Goal: Information Seeking & Learning: Learn about a topic

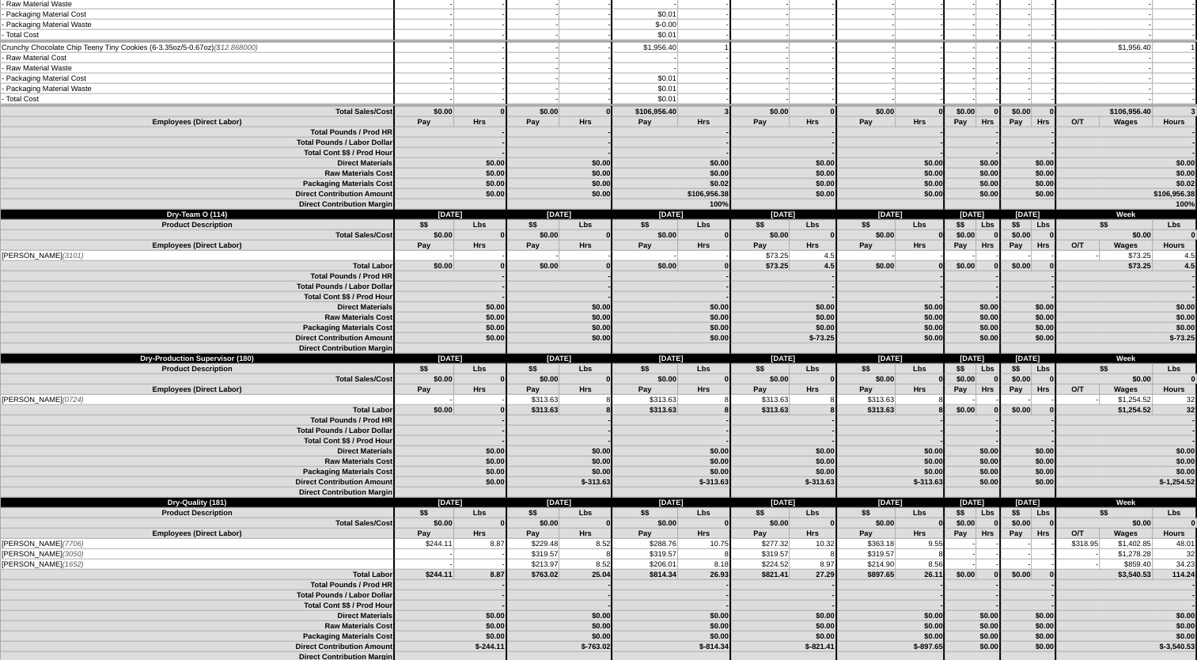
scroll to position [3719, 0]
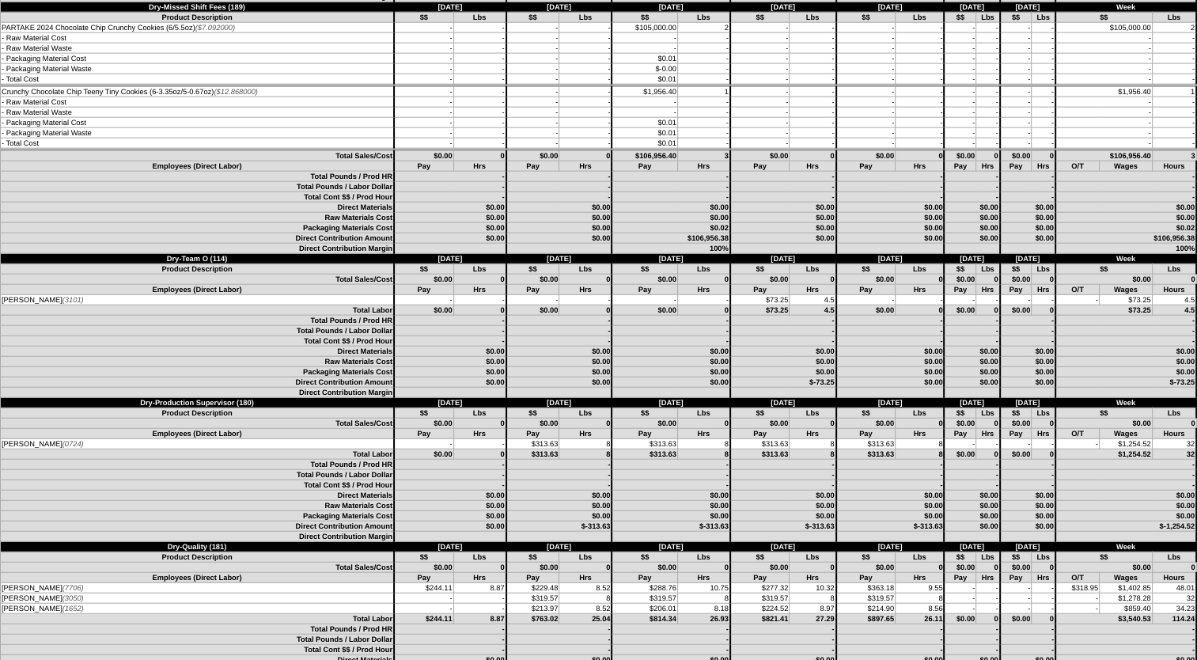
click at [686, 316] on td "0" at bounding box center [703, 310] width 53 height 10
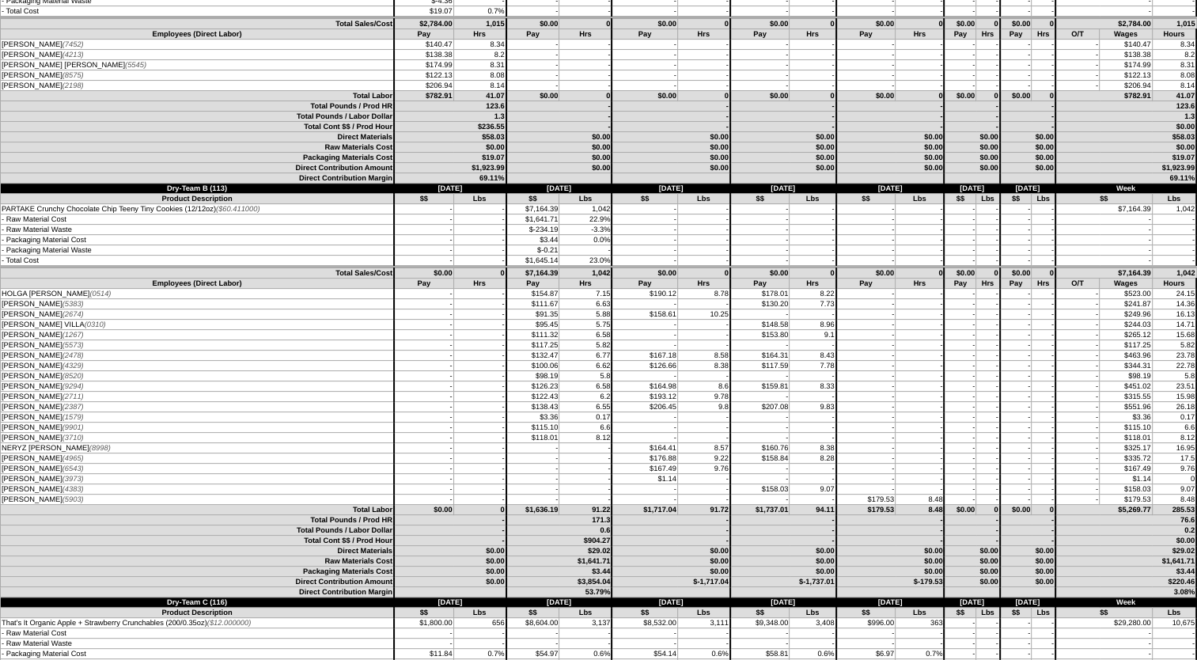
scroll to position [317, 0]
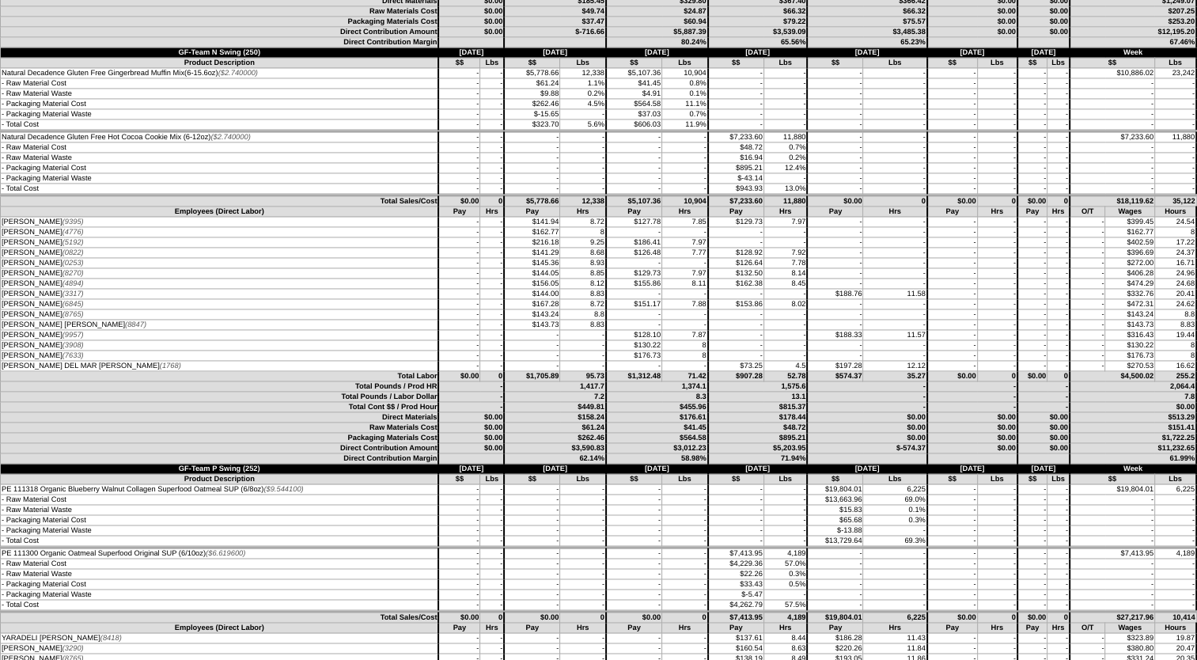
scroll to position [2295, 0]
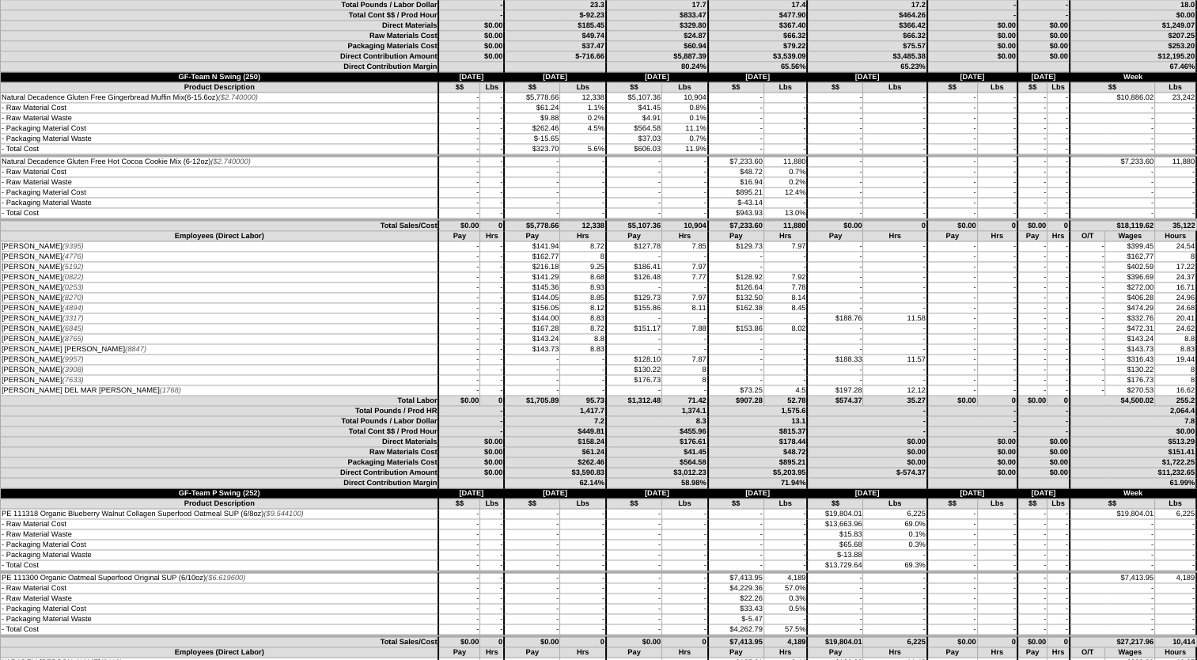
drag, startPoint x: 909, startPoint y: 422, endPoint x: -3, endPoint y: 427, distance: 912.5
click at [586, 499] on td "[DATE]" at bounding box center [555, 493] width 102 height 10
click at [854, 365] on tr "[PERSON_NAME] (9957) - - - - $128.10 7.87 - 19.44" at bounding box center [599, 360] width 1197 height 10
click at [749, 365] on td "-" at bounding box center [736, 360] width 56 height 10
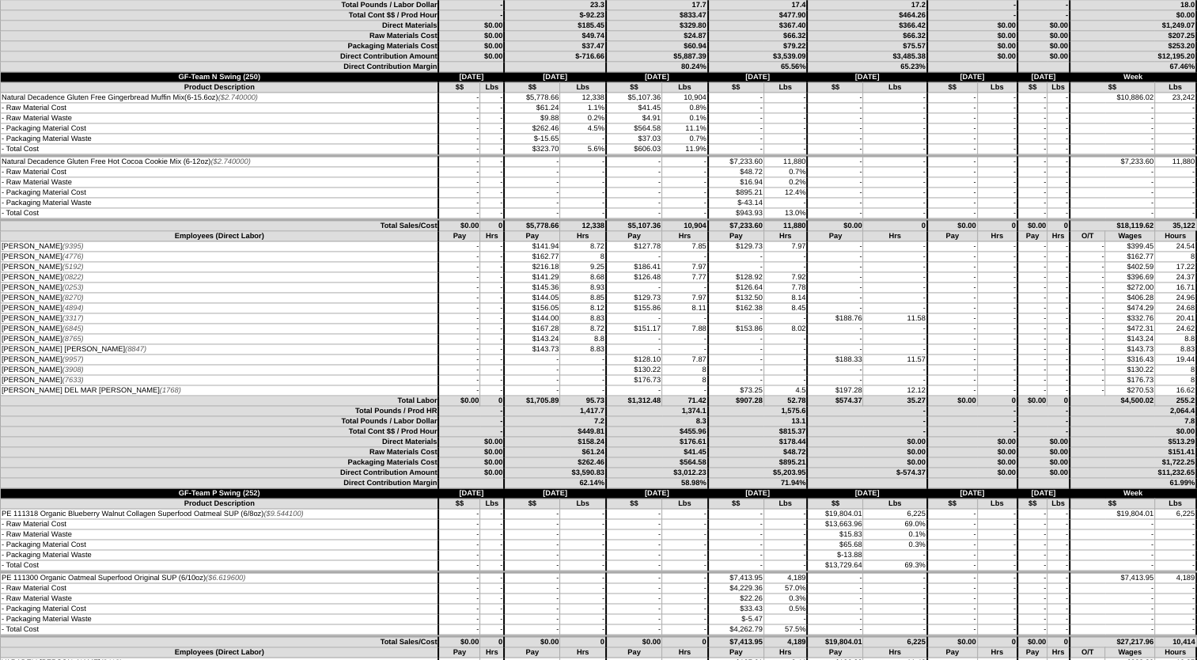
drag, startPoint x: 847, startPoint y: 396, endPoint x: 6, endPoint y: 391, distance: 840.4
click at [6, 365] on tr "[PERSON_NAME] (9957) - - - - $128.10 7.87 - 19.44" at bounding box center [599, 360] width 1197 height 10
click at [833, 324] on td "$188.76" at bounding box center [835, 318] width 56 height 10
drag, startPoint x: 847, startPoint y: 353, endPoint x: -3, endPoint y: 350, distance: 849.9
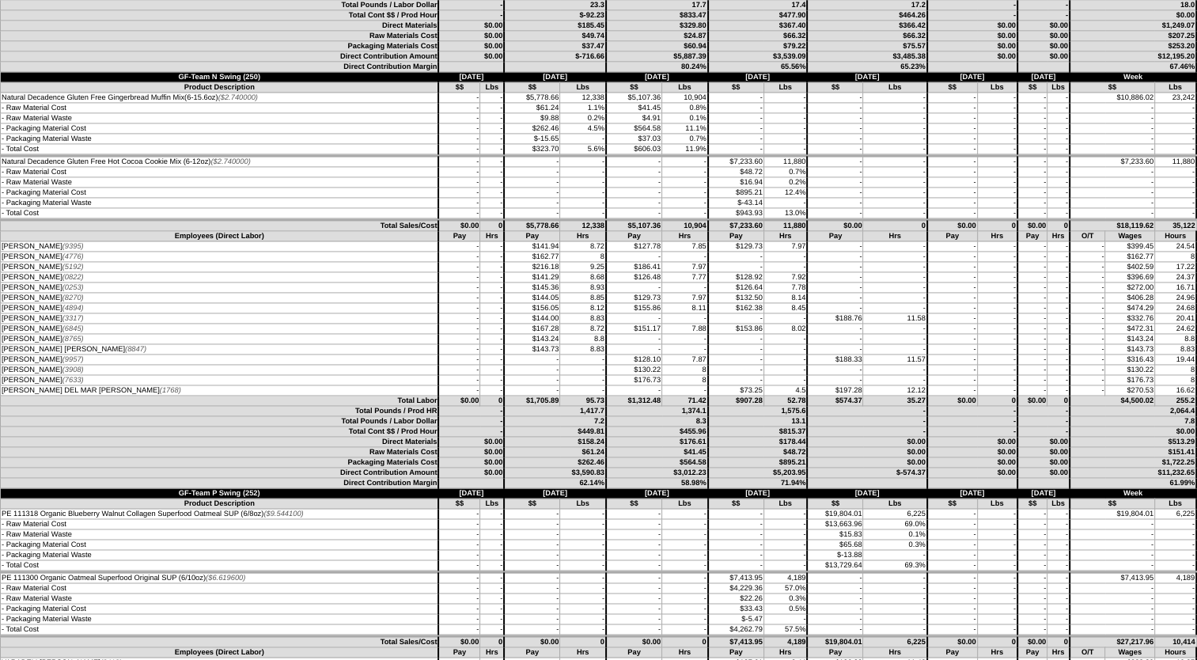
click at [740, 241] on td "Pay" at bounding box center [736, 236] width 56 height 10
click at [461, 283] on td "-" at bounding box center [458, 277] width 41 height 10
click at [772, 303] on td "8.14" at bounding box center [786, 298] width 44 height 10
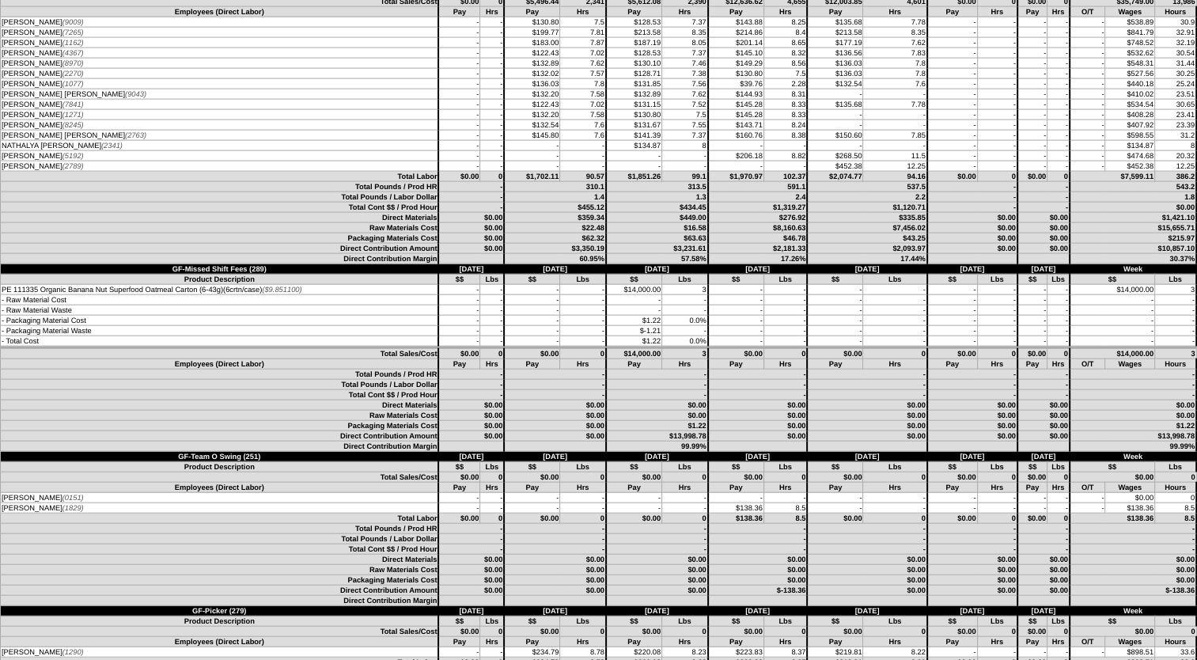
scroll to position [3878, 0]
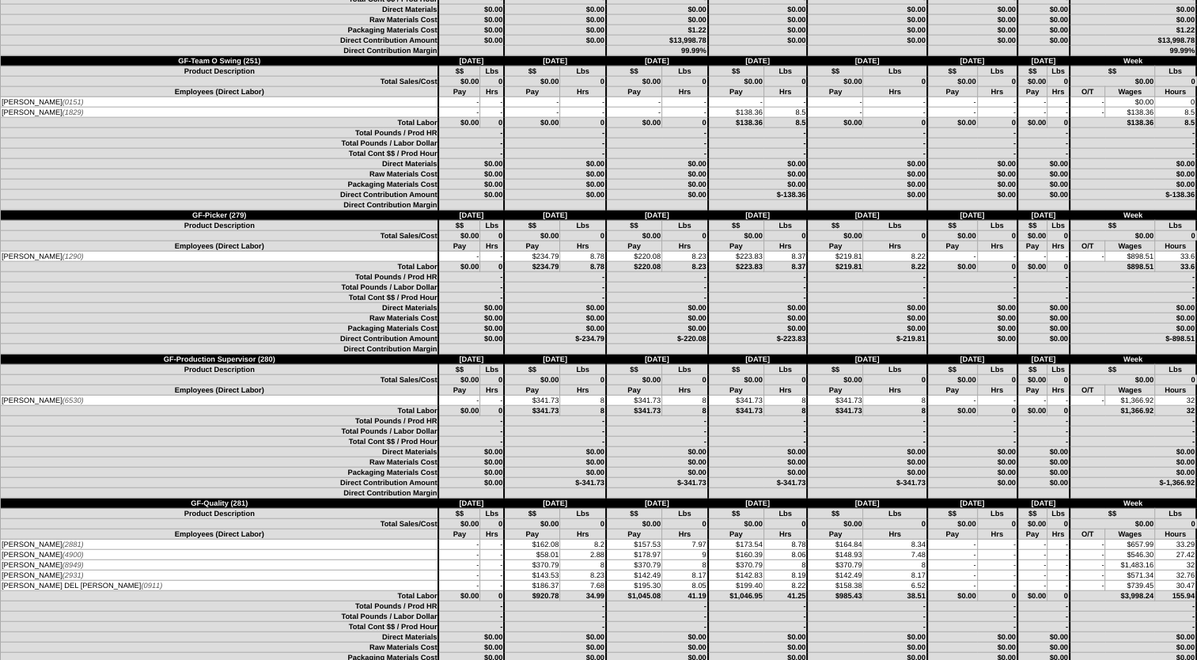
click at [662, 108] on td "-" at bounding box center [685, 102] width 46 height 10
